Goal: Information Seeking & Learning: Learn about a topic

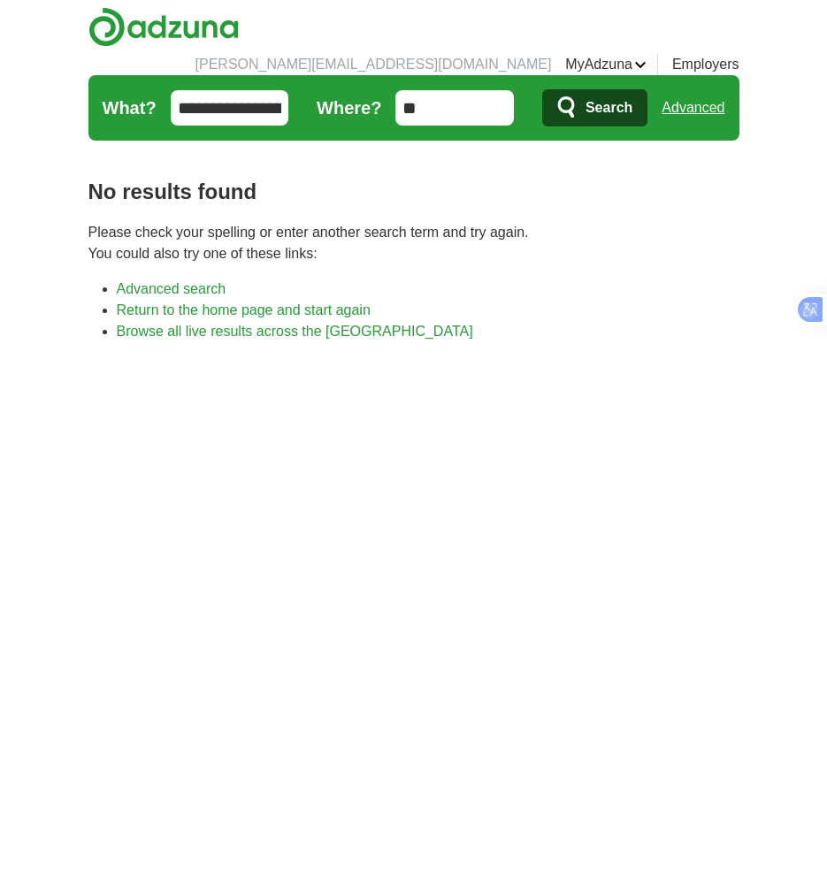
type input "*"
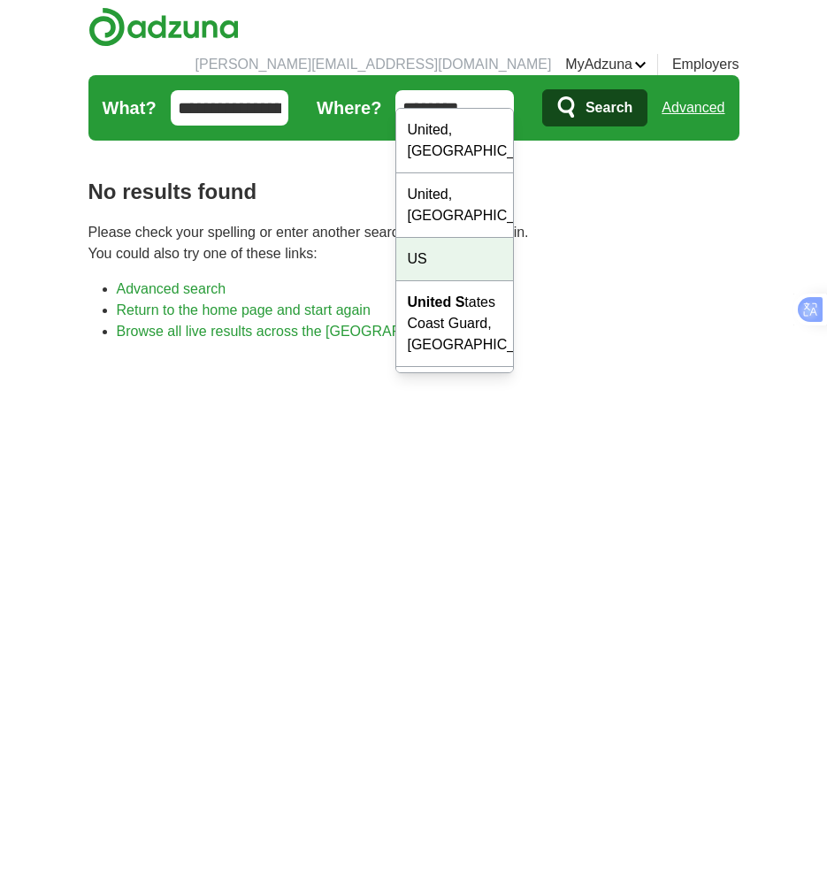
click at [449, 238] on div "US" at bounding box center [454, 259] width 117 height 43
type input "**"
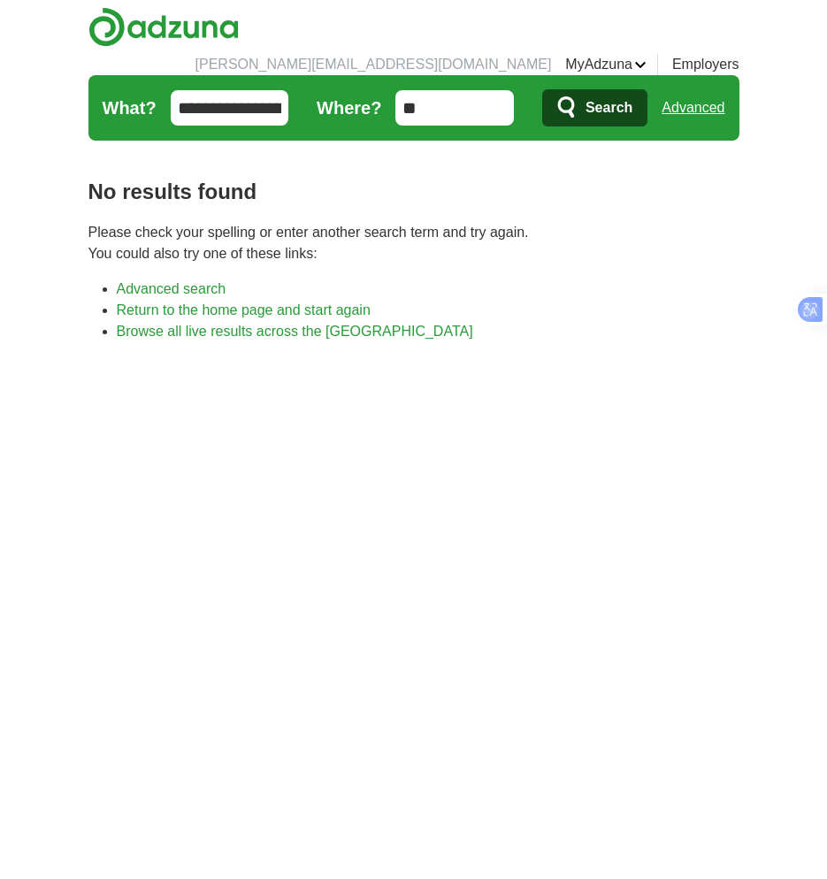
click at [608, 90] on span "Search" at bounding box center [608, 107] width 47 height 35
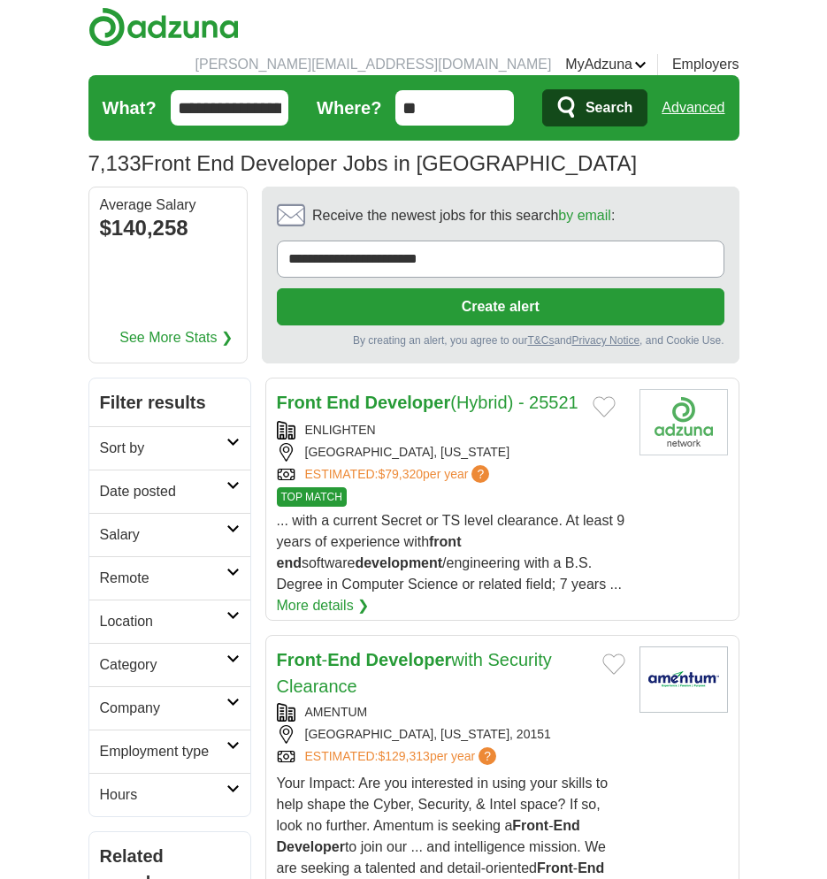
click at [217, 568] on h2 "Remote" at bounding box center [163, 578] width 126 height 21
click at [179, 613] on link "Remote jobs" at bounding box center [140, 620] width 80 height 15
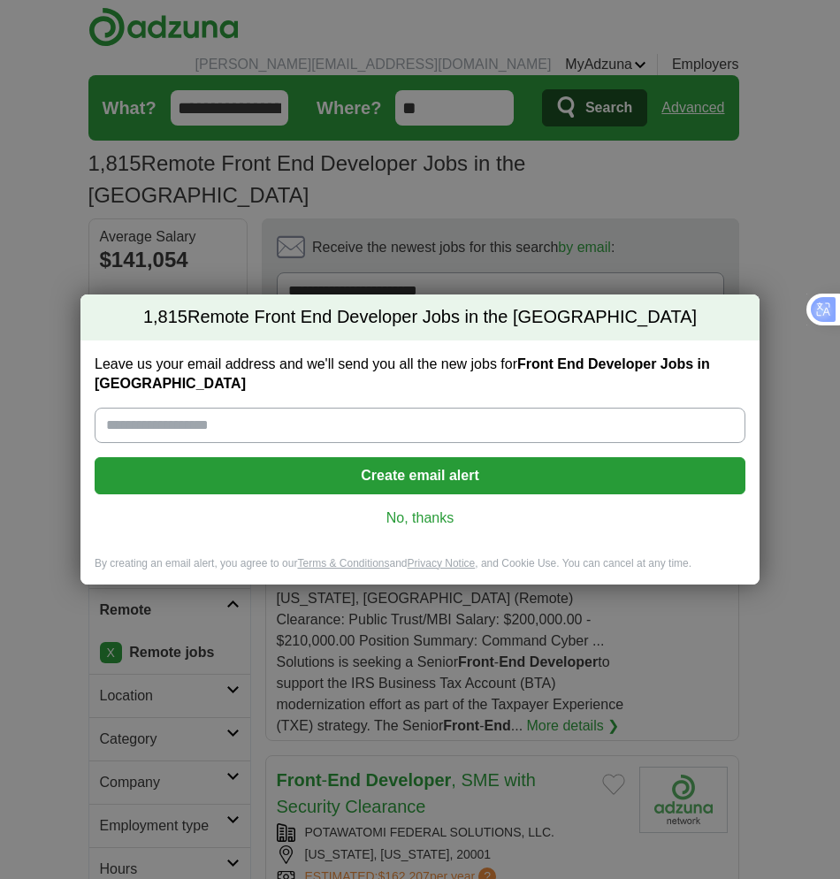
click at [462, 508] on link "No, thanks" at bounding box center [420, 517] width 622 height 19
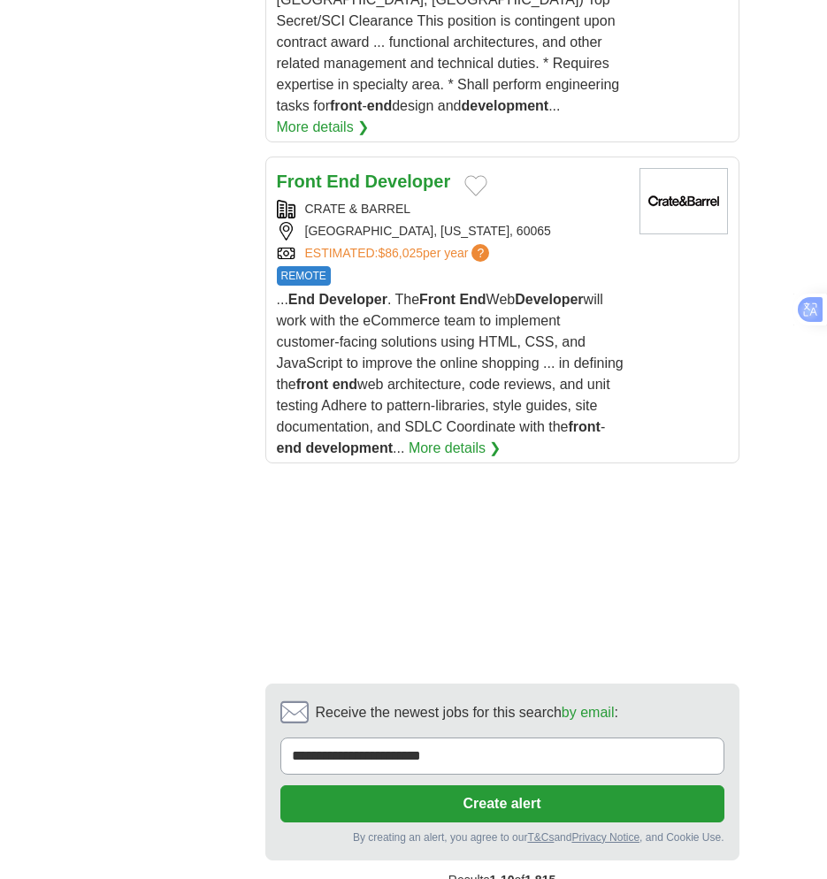
scroll to position [3360, 0]
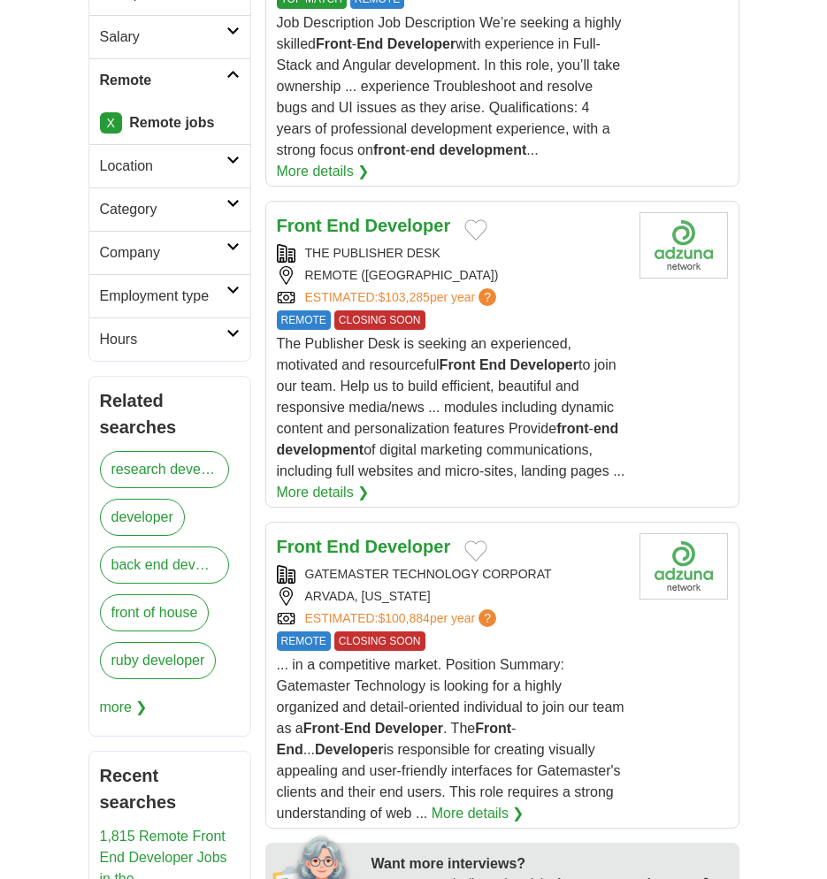
scroll to position [531, 0]
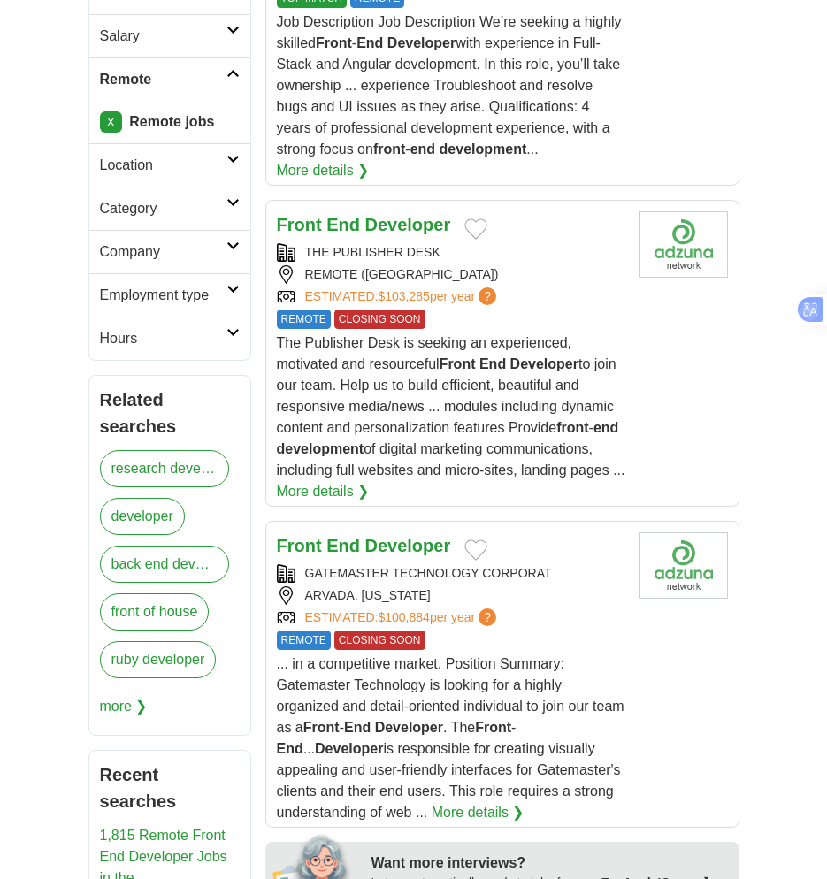
click at [341, 215] on strong "End" at bounding box center [343, 224] width 34 height 19
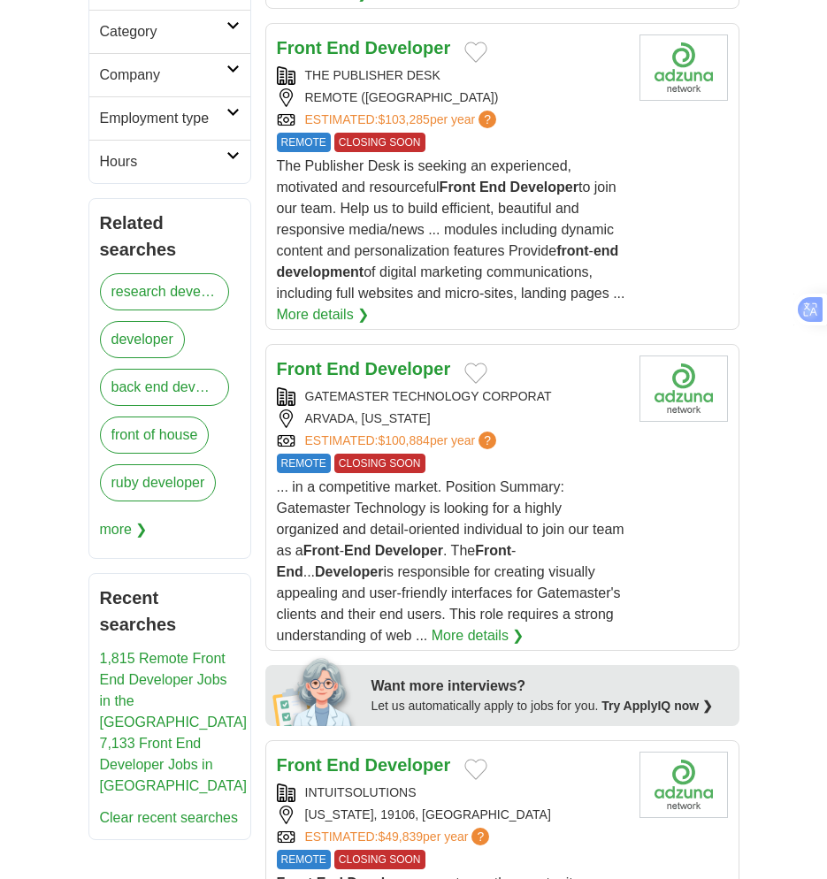
drag, startPoint x: 381, startPoint y: 311, endPoint x: 357, endPoint y: 305, distance: 24.7
click at [357, 355] on h2 "Front End Developer" at bounding box center [364, 369] width 174 height 28
click at [348, 355] on h2 "Front End Developer" at bounding box center [364, 369] width 174 height 28
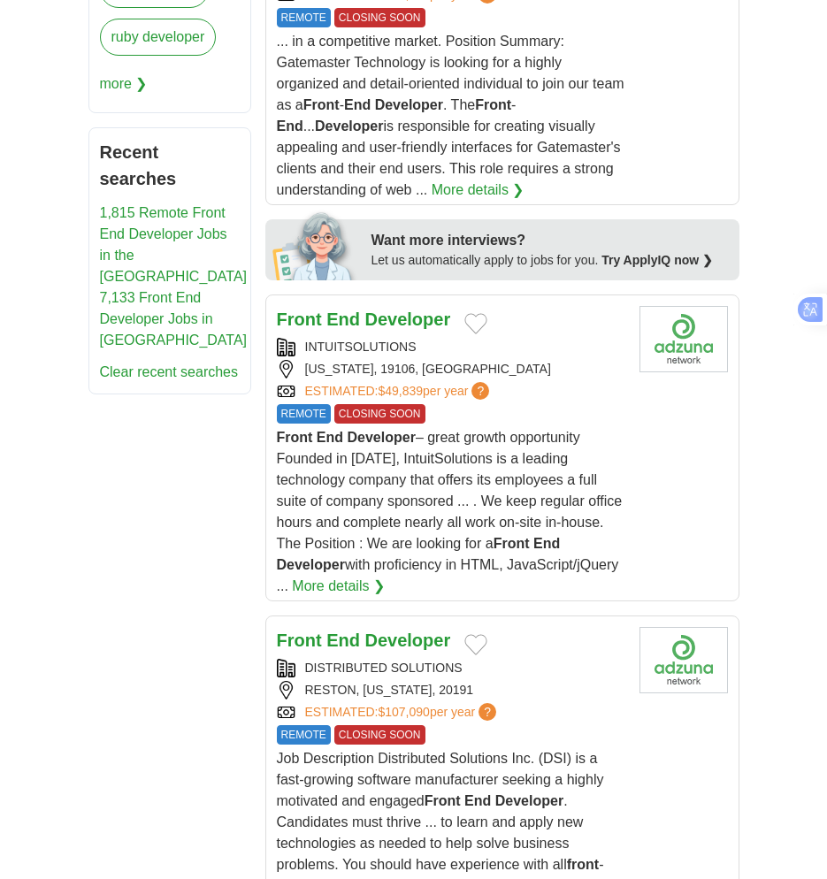
scroll to position [1238, 0]
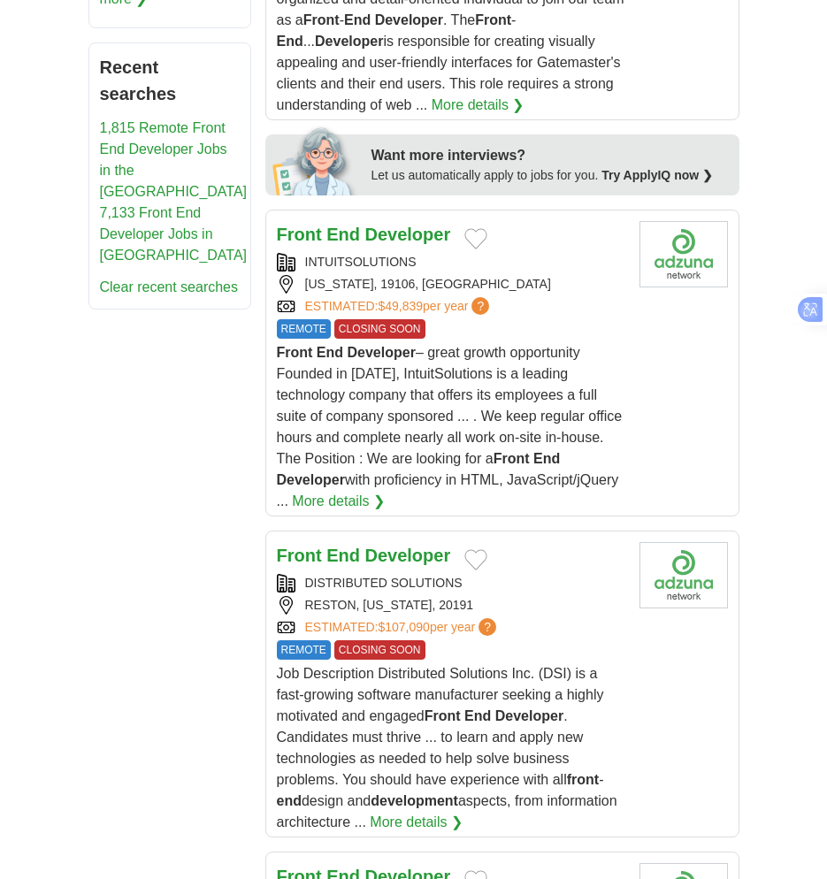
click at [383, 225] on strong "Developer" at bounding box center [408, 234] width 86 height 19
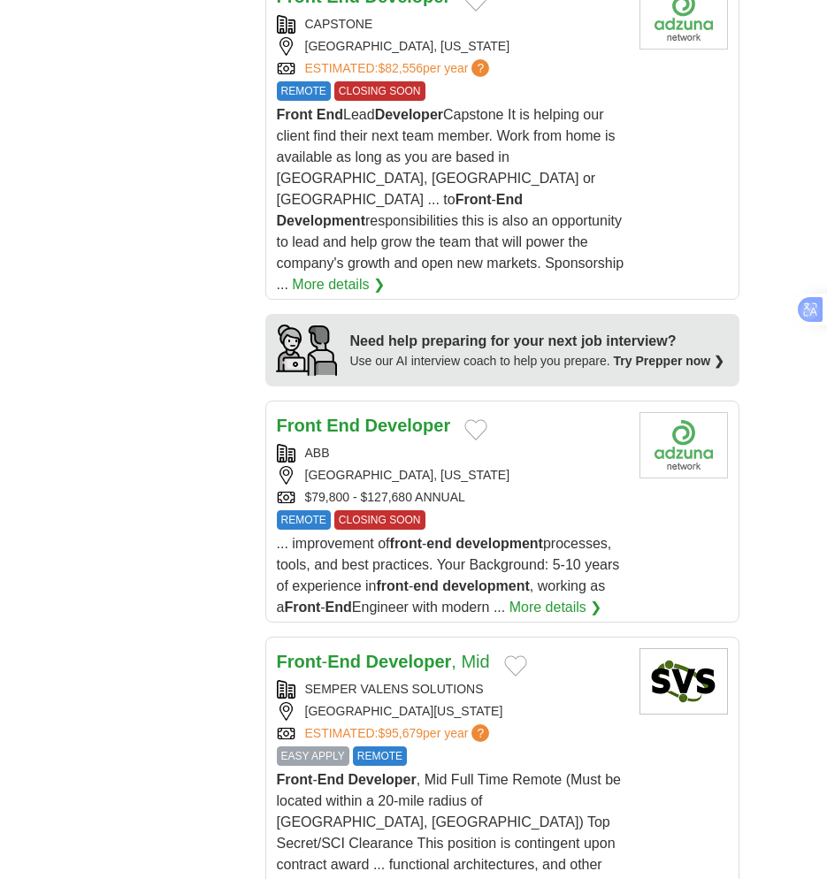
scroll to position [2211, 0]
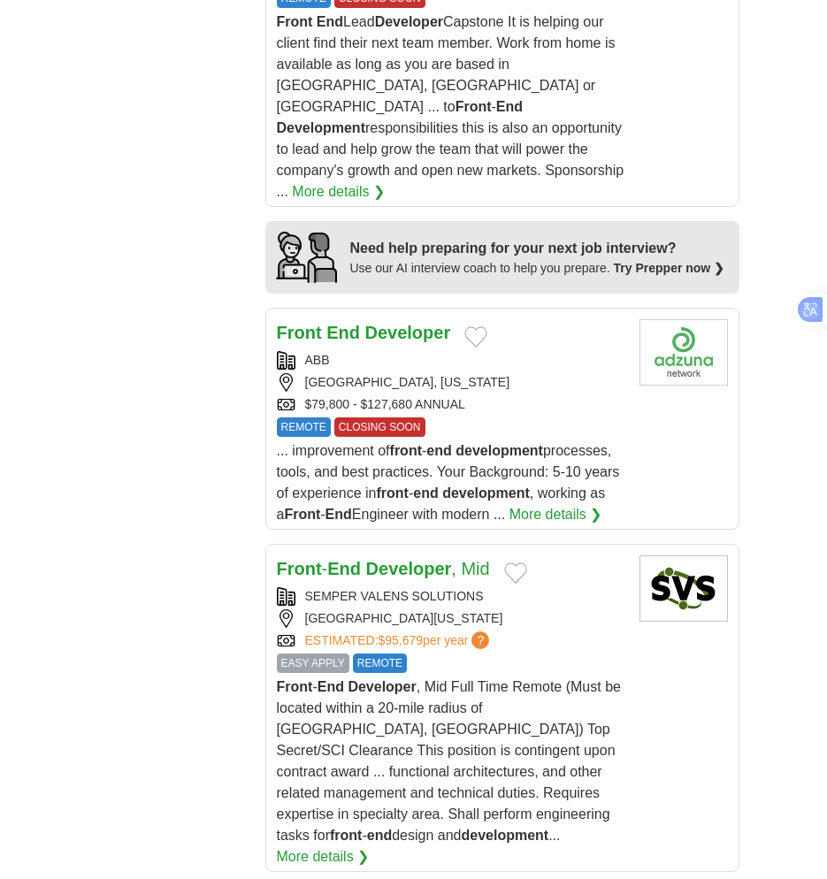
click at [386, 323] on strong "Developer" at bounding box center [408, 332] width 86 height 19
